Goal: Complete application form: Complete application form

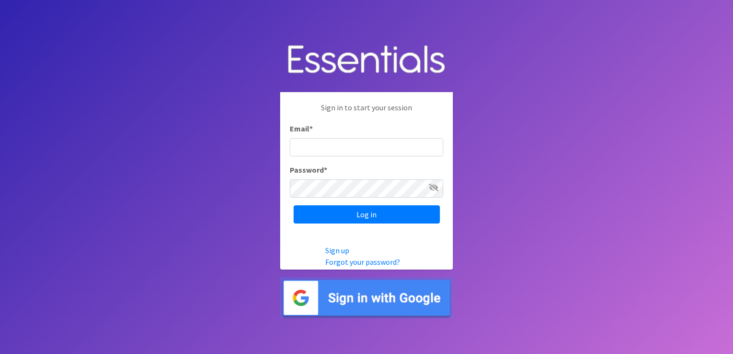
click at [312, 151] on input "Email *" at bounding box center [367, 147] width 154 height 18
type input "greenke1@tulsaschools.org"
click at [294, 205] on input "Log in" at bounding box center [367, 214] width 146 height 18
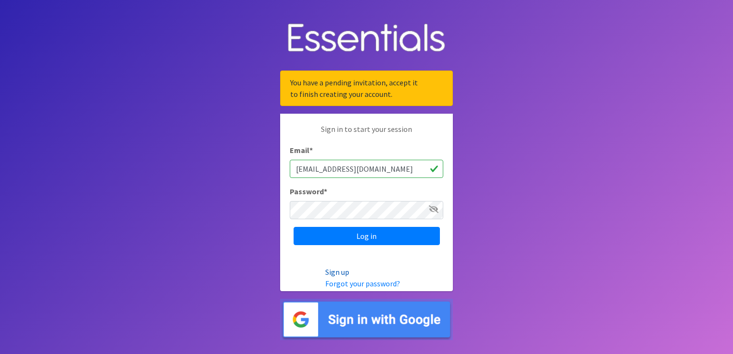
click at [333, 274] on link "Sign up" at bounding box center [337, 272] width 24 height 10
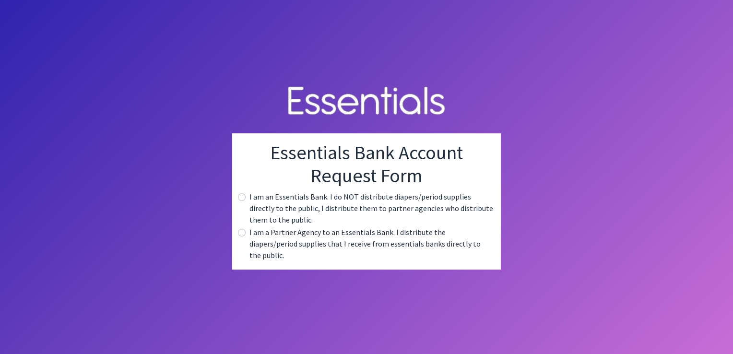
click at [353, 213] on label "I am an Essentials Bank. I do NOT distribute diapers/period supplies directly t…" at bounding box center [372, 208] width 244 height 35
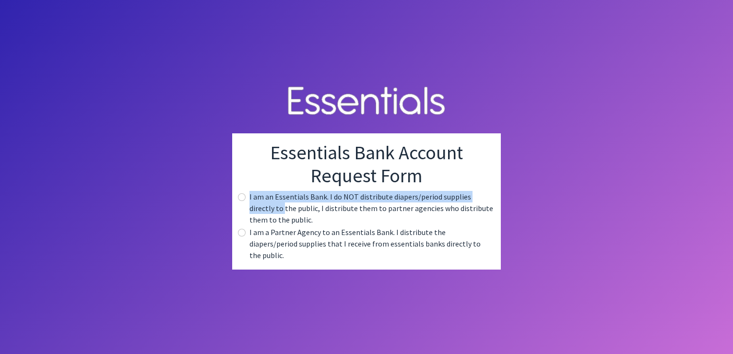
drag, startPoint x: 258, startPoint y: 216, endPoint x: 246, endPoint y: 206, distance: 16.0
click at [246, 206] on div "I am an Essentials Bank. I do NOT distribute diapers/period supplies directly t…" at bounding box center [366, 208] width 253 height 35
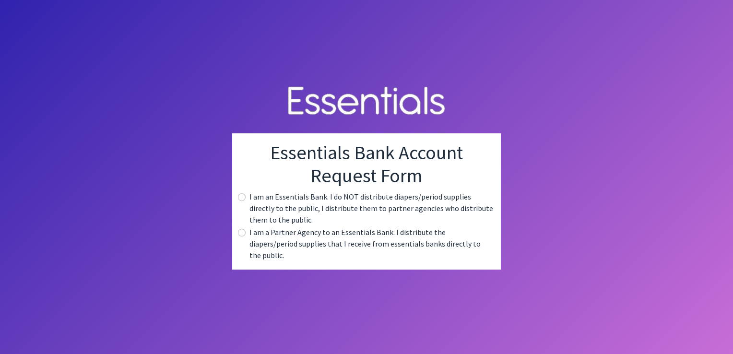
click at [246, 206] on div "I am an Essentials Bank. I do NOT distribute diapers/period supplies directly t…" at bounding box center [366, 208] width 253 height 35
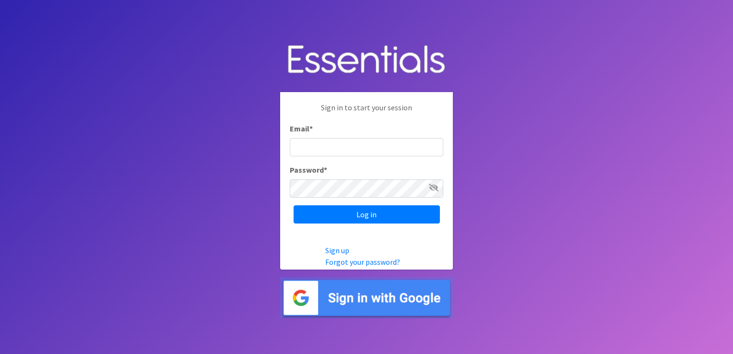
click at [360, 154] on input "Email *" at bounding box center [367, 147] width 154 height 18
type input "greenke1@tulsaschools.org"
click at [433, 187] on icon at bounding box center [434, 188] width 10 height 8
click at [361, 299] on img at bounding box center [366, 298] width 173 height 42
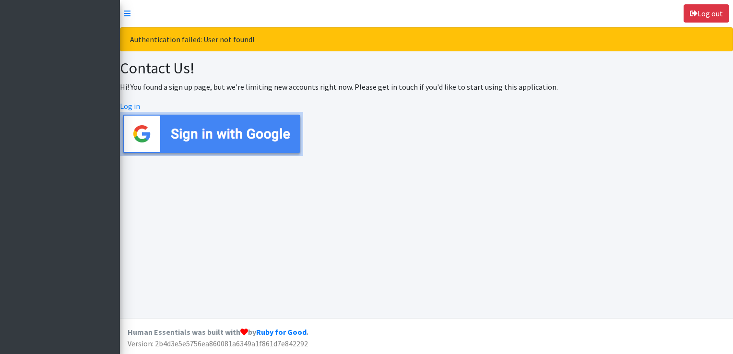
click at [265, 139] on img at bounding box center [211, 134] width 183 height 44
click at [200, 135] on img at bounding box center [211, 134] width 183 height 44
click at [257, 132] on img at bounding box center [211, 134] width 183 height 44
click at [134, 106] on link "Log in" at bounding box center [130, 106] width 20 height 10
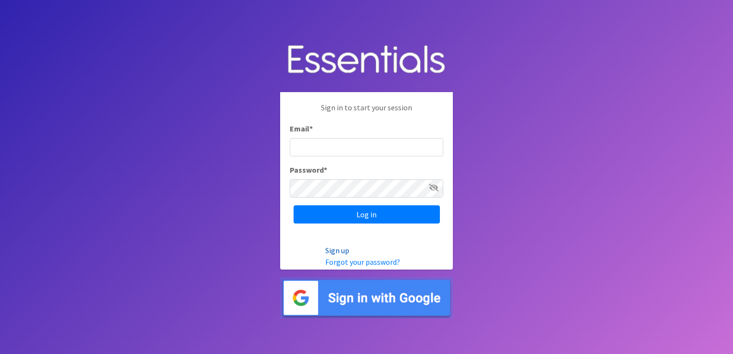
click at [342, 249] on link "Sign up" at bounding box center [337, 251] width 24 height 10
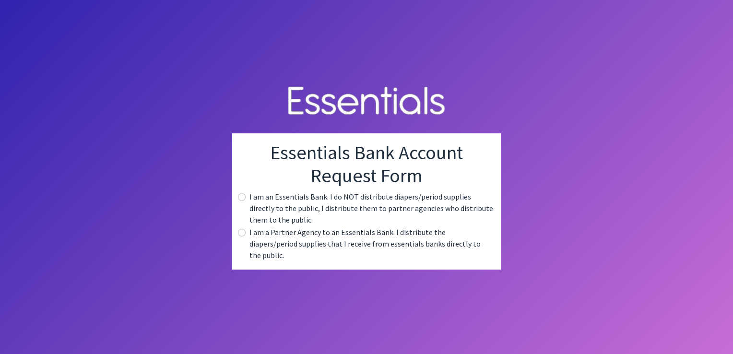
click at [289, 203] on label "I am an Essentials Bank. I do NOT distribute diapers/period supplies directly t…" at bounding box center [372, 208] width 244 height 35
click at [244, 201] on input "radio" at bounding box center [242, 197] width 8 height 8
radio input "true"
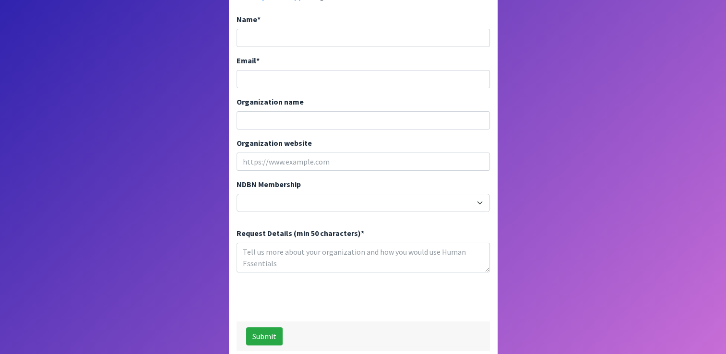
scroll to position [211, 0]
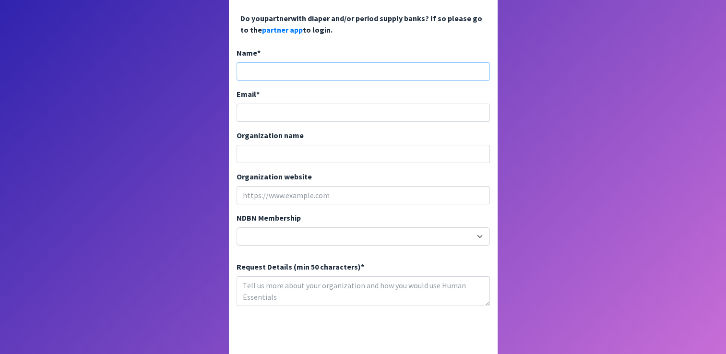
click at [356, 62] on input "Name *" at bounding box center [363, 71] width 253 height 18
type input "KENDREA R GREENE"
type input "greenke1@tulsaschools.org"
type input "Tulsa Public Schools"
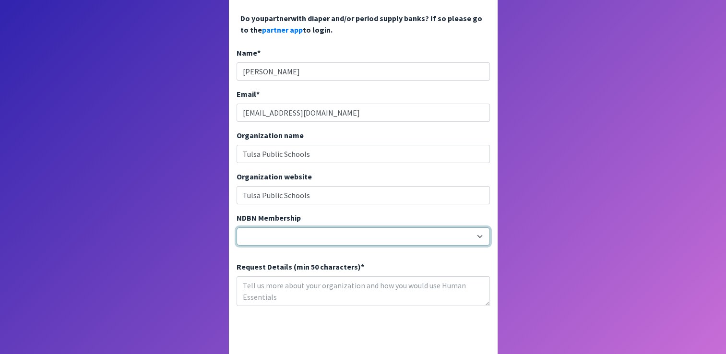
click at [331, 227] on select "20040 - (914) Cares 12001 - A Baby Center 19003 - A Precious Child 21047 - AIO …" at bounding box center [363, 236] width 253 height 18
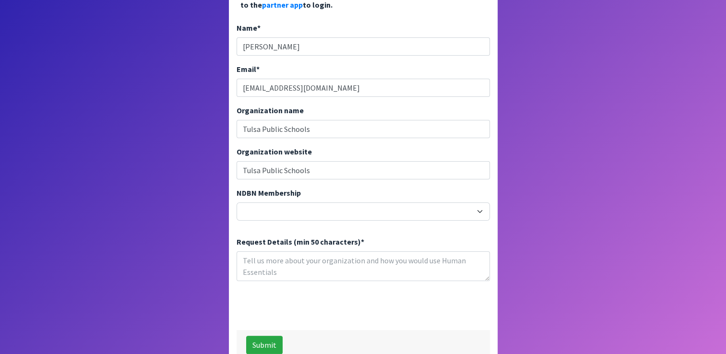
scroll to position [245, 0]
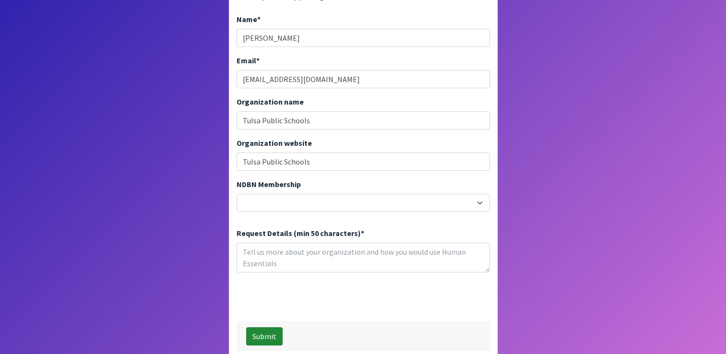
click at [277, 327] on button "Submit" at bounding box center [264, 336] width 36 height 18
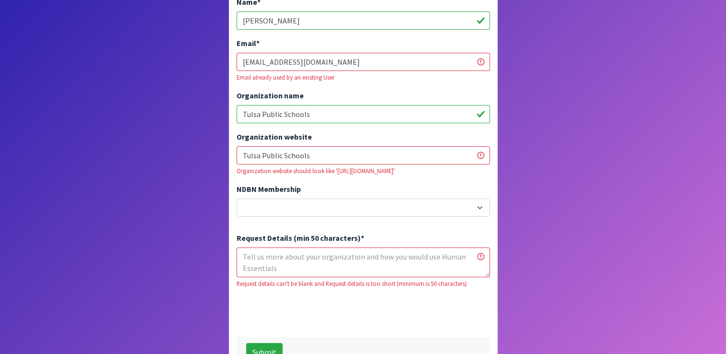
scroll to position [310, 0]
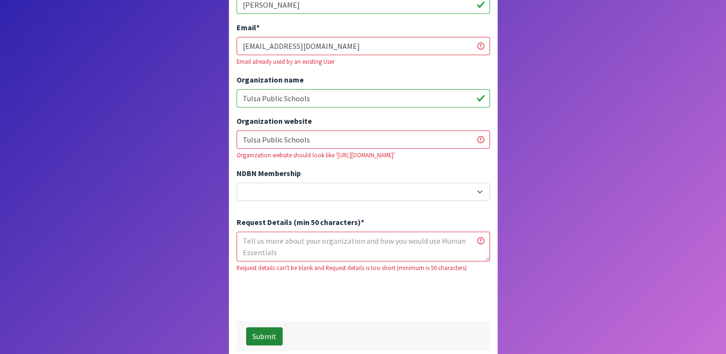
click at [261, 327] on button "Submit" at bounding box center [264, 336] width 36 height 18
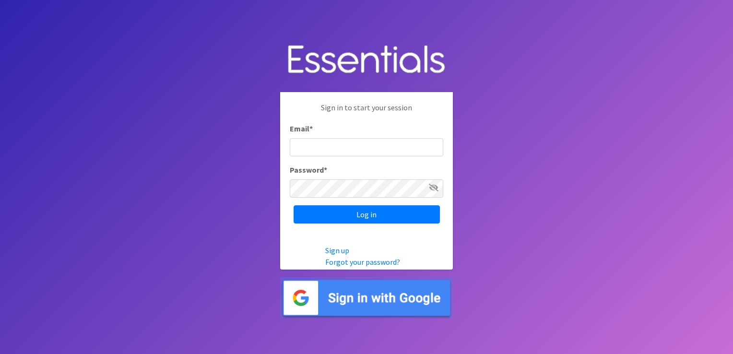
click at [313, 147] on input "Email *" at bounding box center [367, 147] width 154 height 18
type input "[EMAIL_ADDRESS][DOMAIN_NAME]"
click at [343, 265] on link "Forgot your password?" at bounding box center [362, 262] width 75 height 10
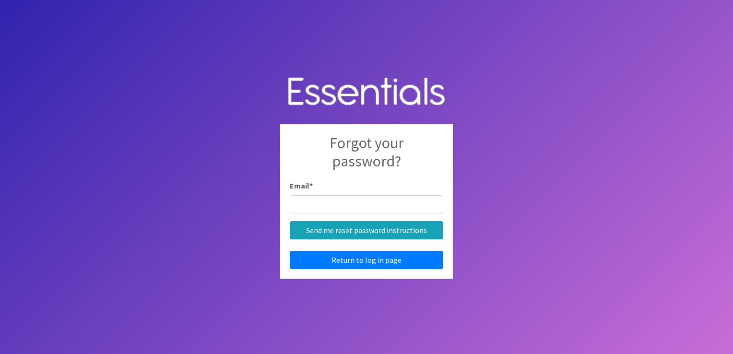
click at [339, 204] on input "Email *" at bounding box center [367, 204] width 154 height 18
type input "greenke1@tulsaschools.org"
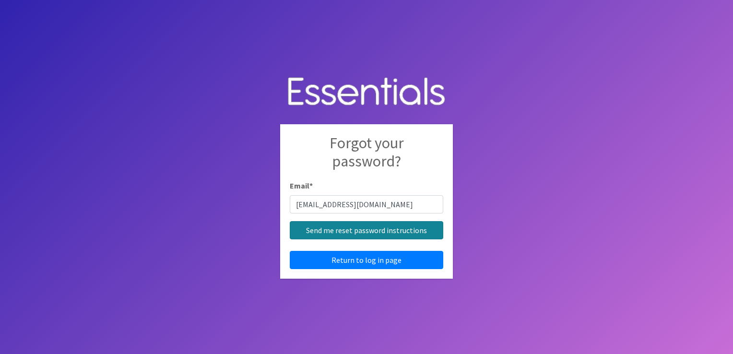
click at [396, 236] on input "Send me reset password instructions" at bounding box center [367, 230] width 154 height 18
